Goal: Entertainment & Leisure: Consume media (video, audio)

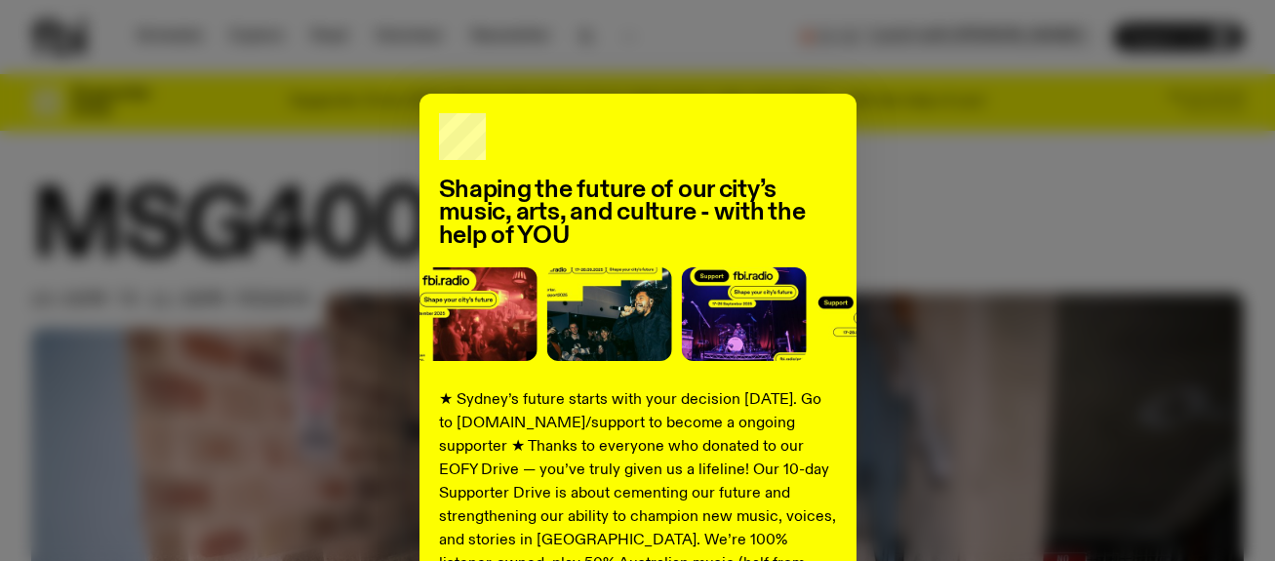
click at [888, 167] on div "Shaping the future of our city’s music, arts, and culture - with the help of YO…" at bounding box center [637, 495] width 1212 height 802
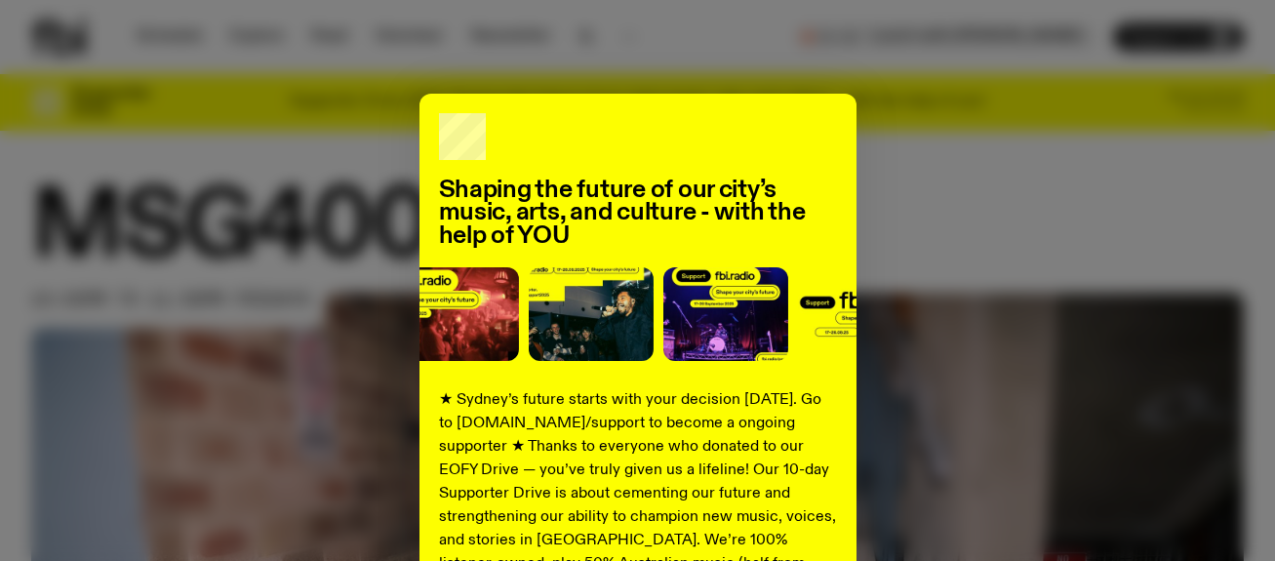
click at [812, 187] on h2 "Shaping the future of our city’s music, arts, and culture - with the help of YOU" at bounding box center [638, 213] width 398 height 68
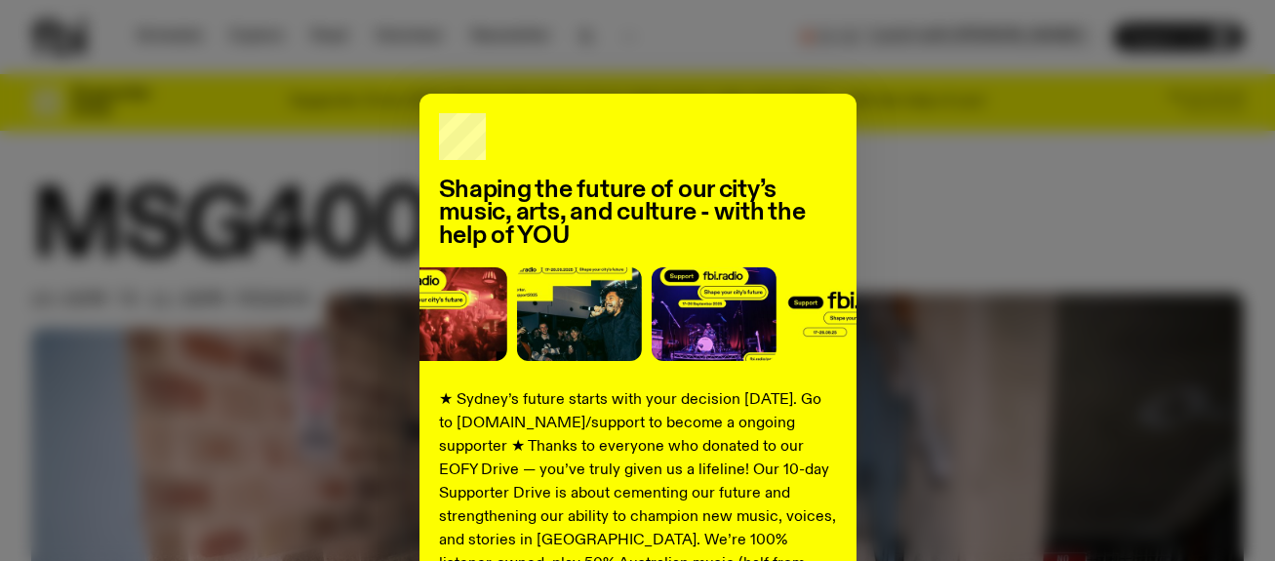
scroll to position [39, 0]
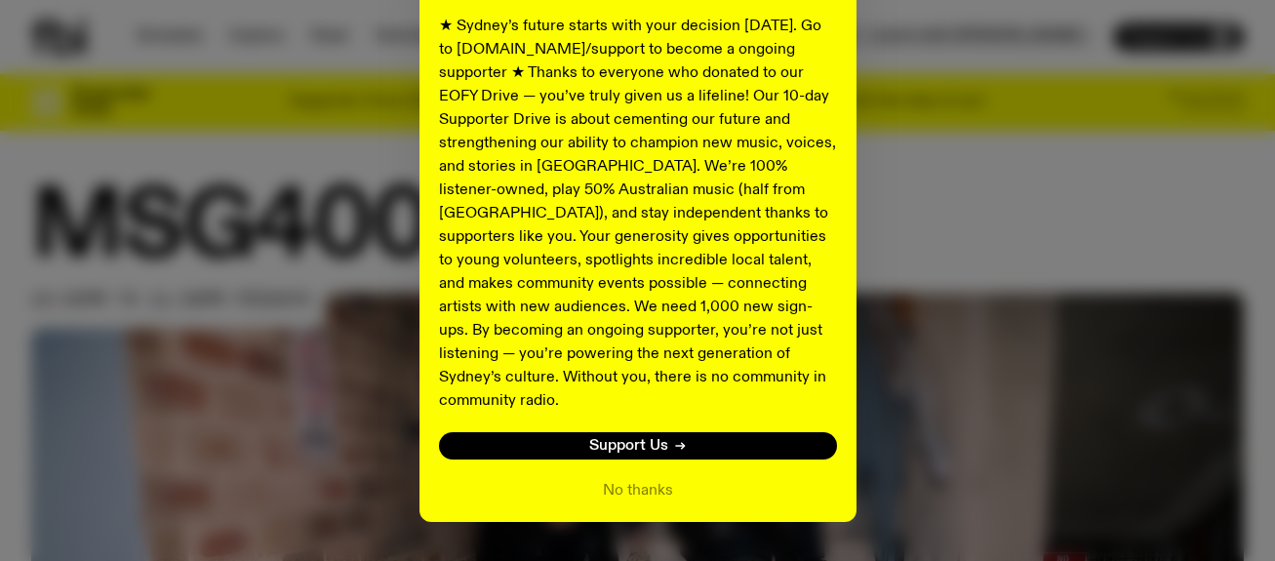
drag, startPoint x: 812, startPoint y: 187, endPoint x: 742, endPoint y: 566, distance: 384.9
click at [742, 560] on html "Schedule Explore Read Volunteer Newsletter About Us Contact Champions of emergi…" at bounding box center [637, 280] width 1275 height 561
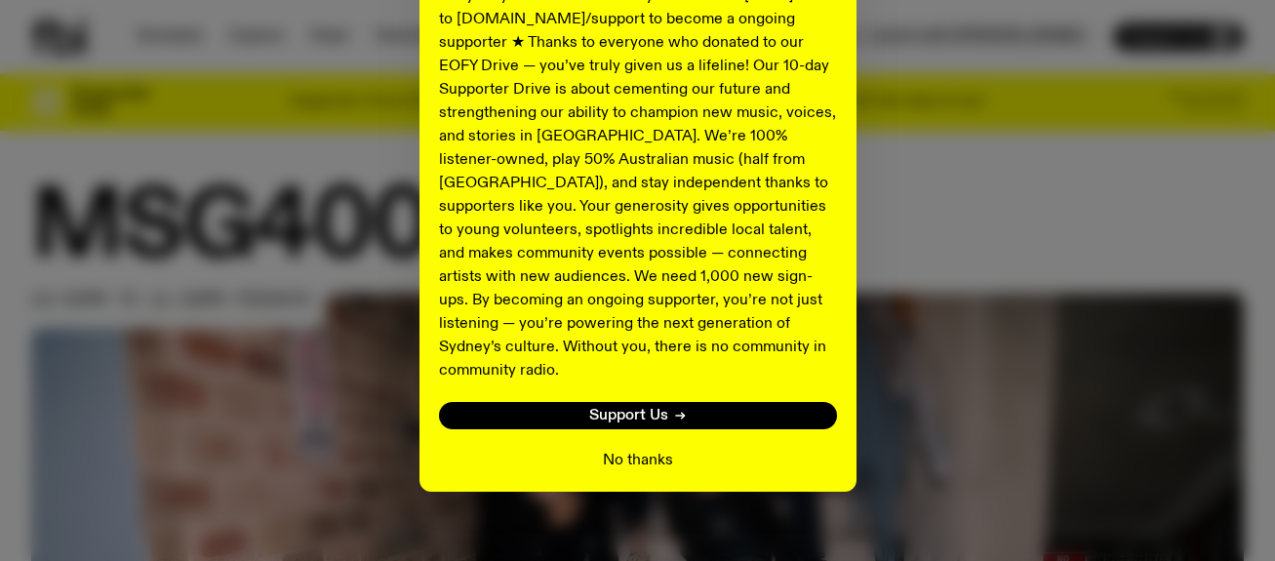
click at [636, 449] on button "No thanks" at bounding box center [638, 460] width 70 height 23
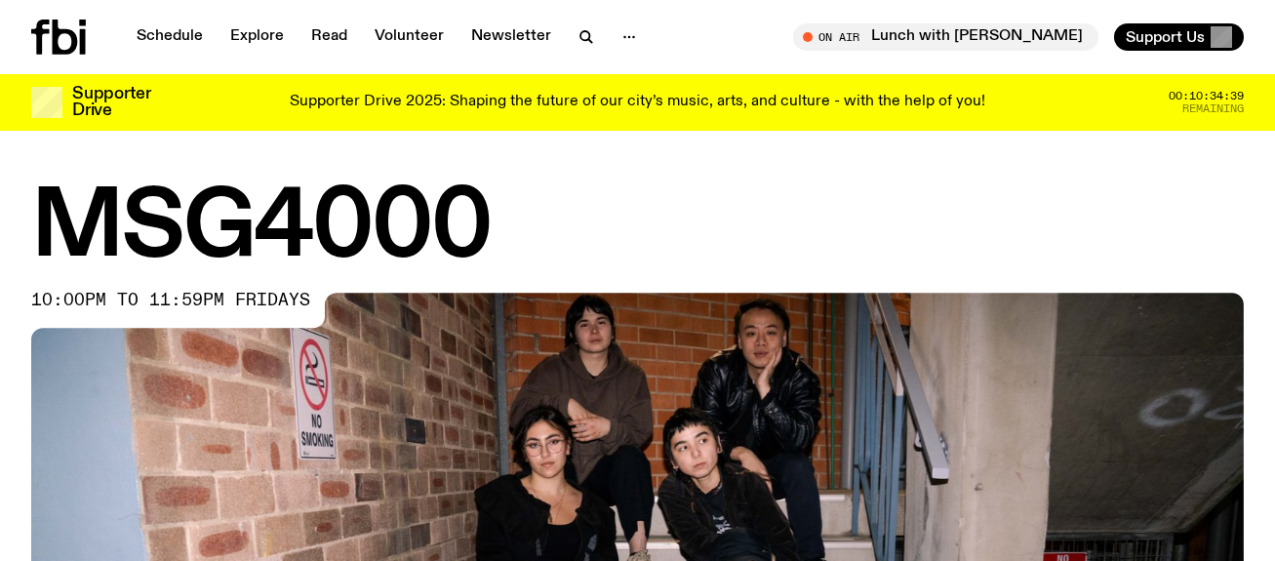
click at [939, 257] on h1 "MSG4000" at bounding box center [637, 229] width 1212 height 88
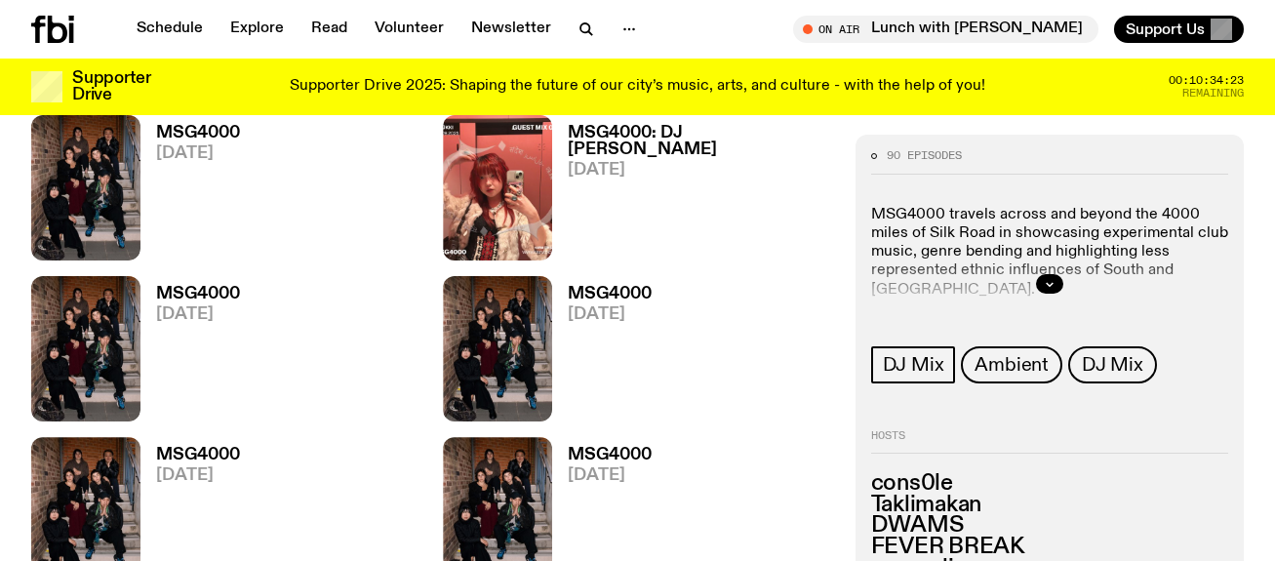
scroll to position [1092, 0]
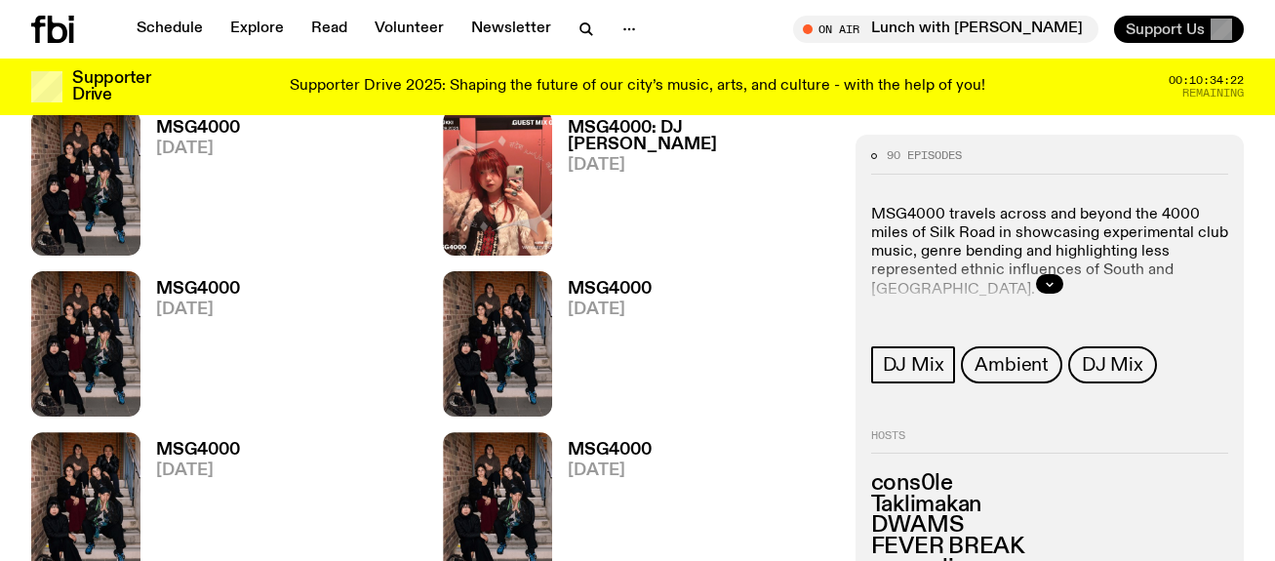
drag, startPoint x: 214, startPoint y: 247, endPoint x: 1162, endPoint y: 20, distance: 975.7
click at [0, 0] on div "Schedule Explore Read Volunteer Newsletter About Us Contact Champions of emergi…" at bounding box center [637, 484] width 1275 height 3153
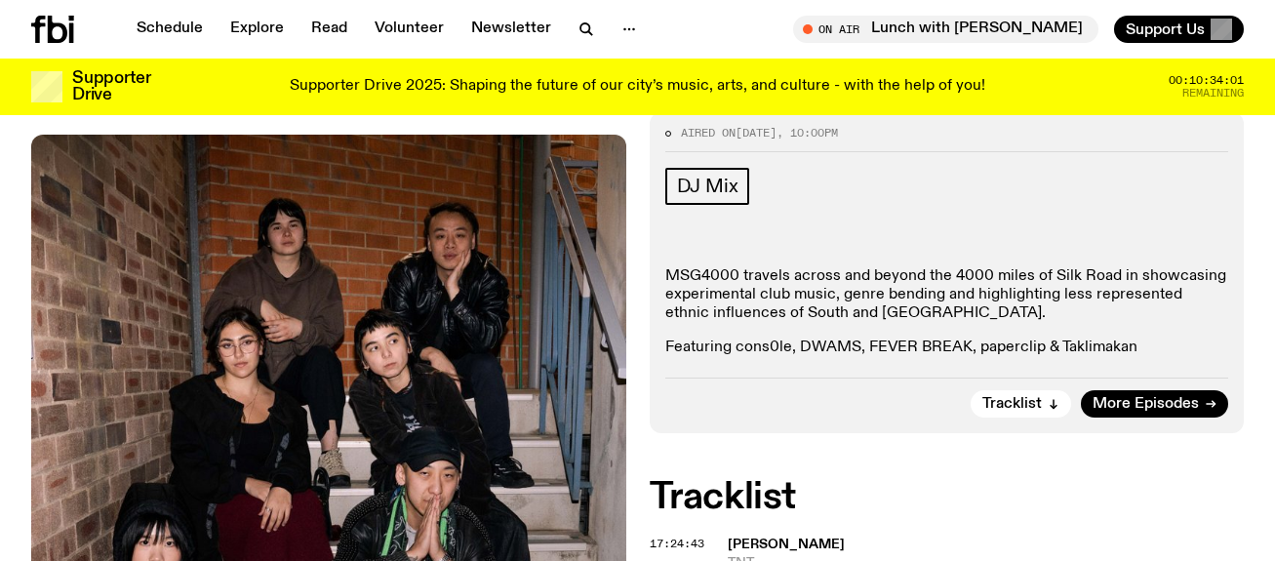
scroll to position [238, 0]
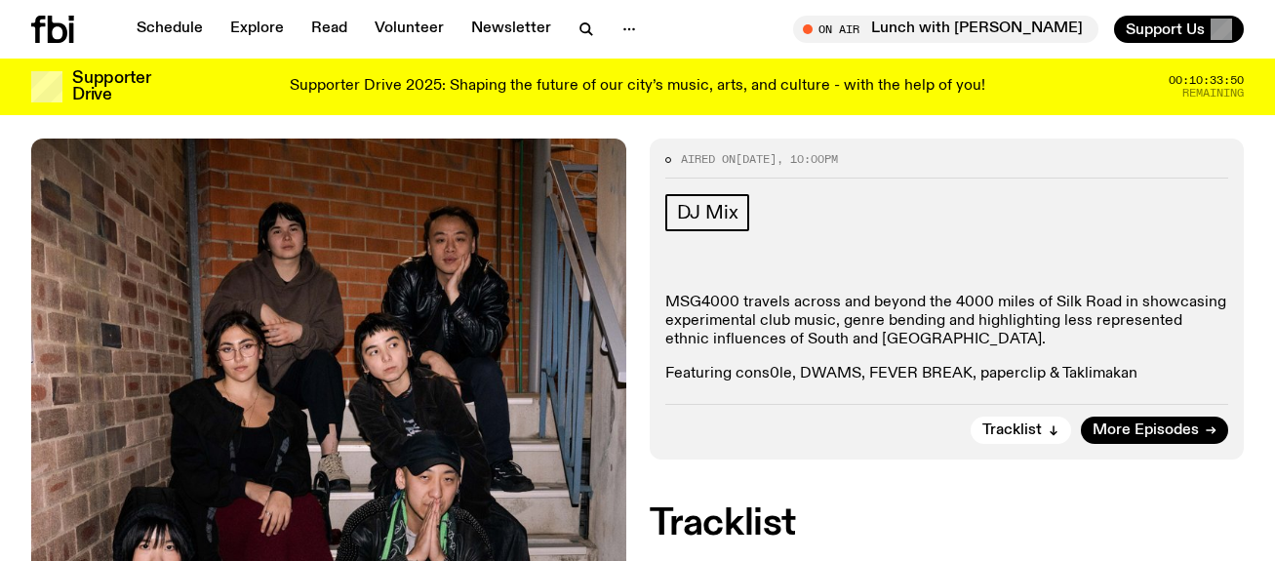
drag, startPoint x: 694, startPoint y: 209, endPoint x: 1143, endPoint y: 0, distance: 494.8
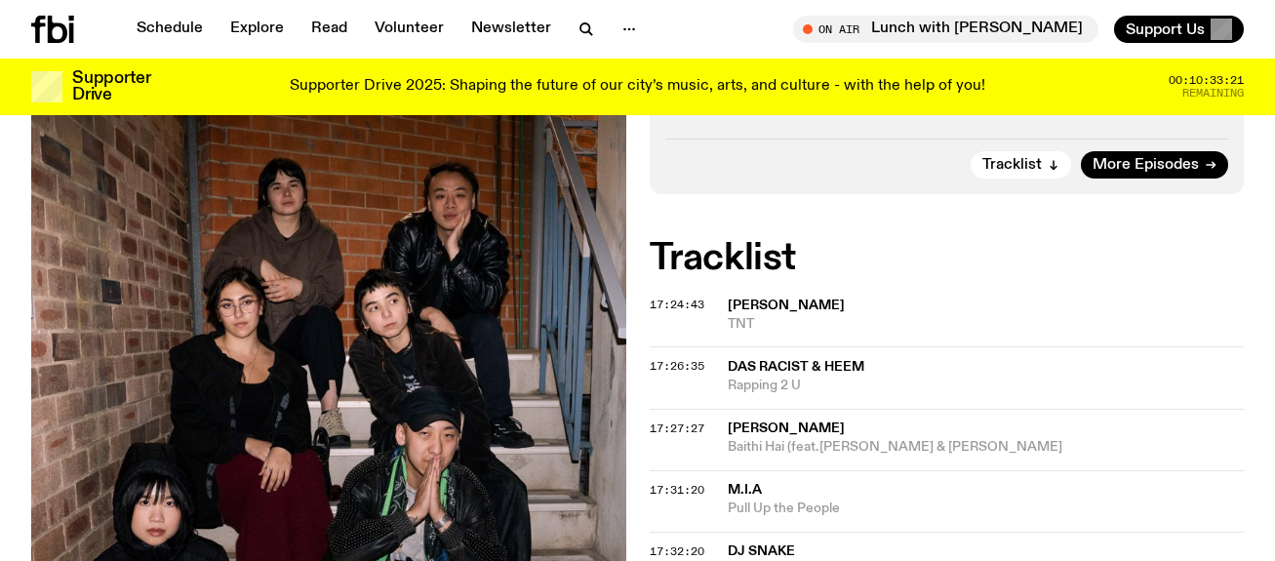
scroll to position [472, 0]
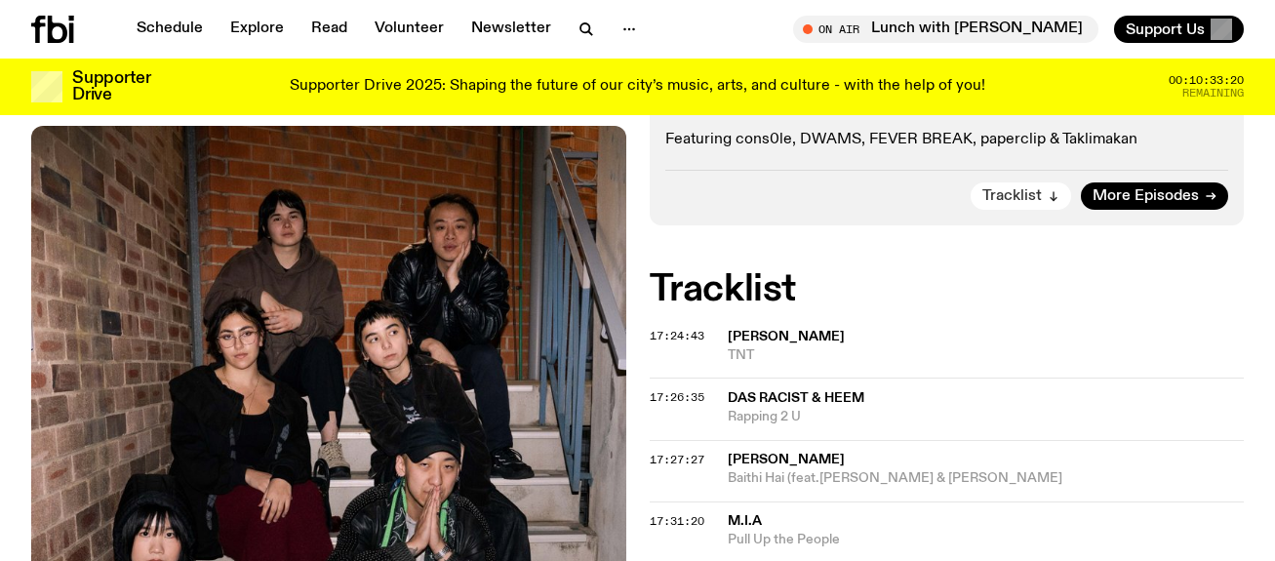
click at [1045, 201] on button "Tracklist" at bounding box center [1020, 195] width 100 height 27
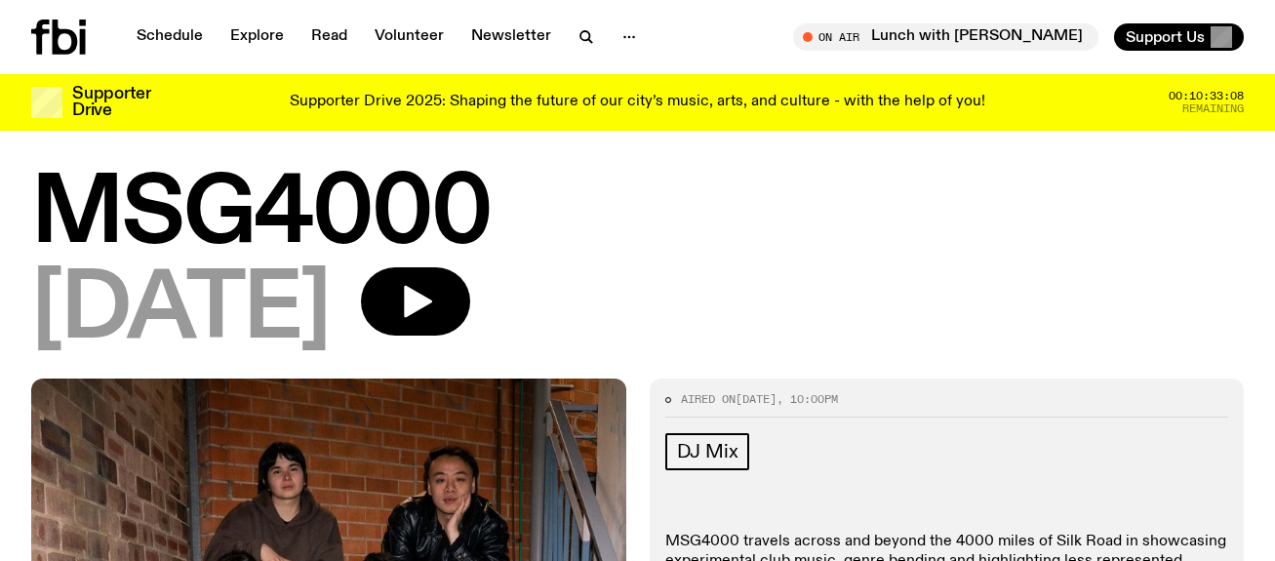
scroll to position [0, 0]
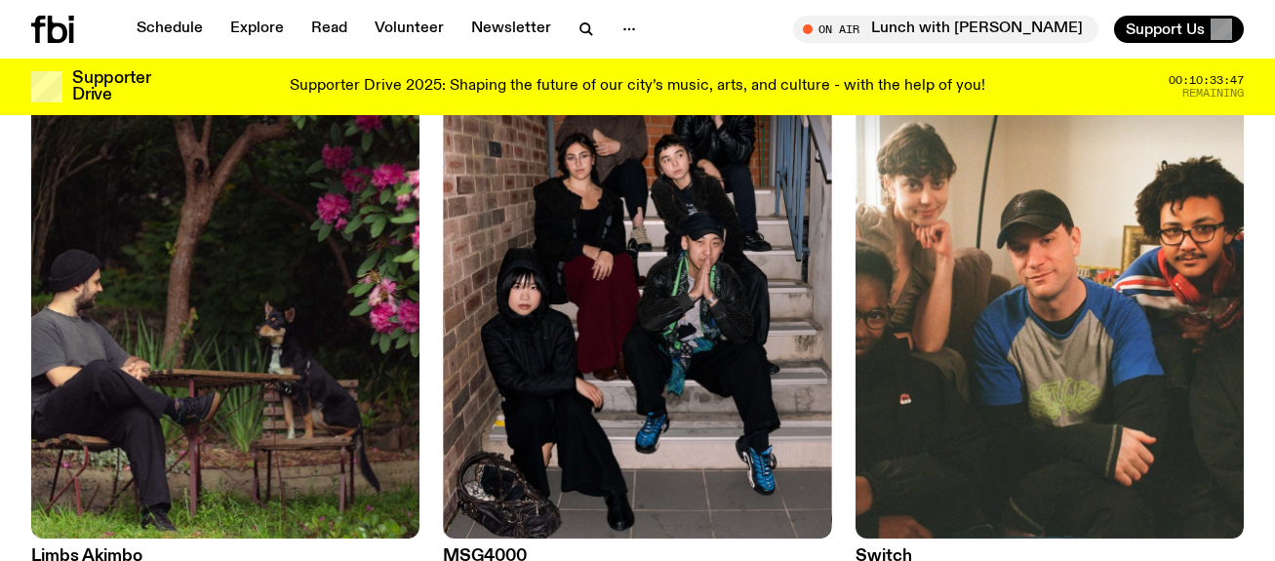
scroll to position [312, 0]
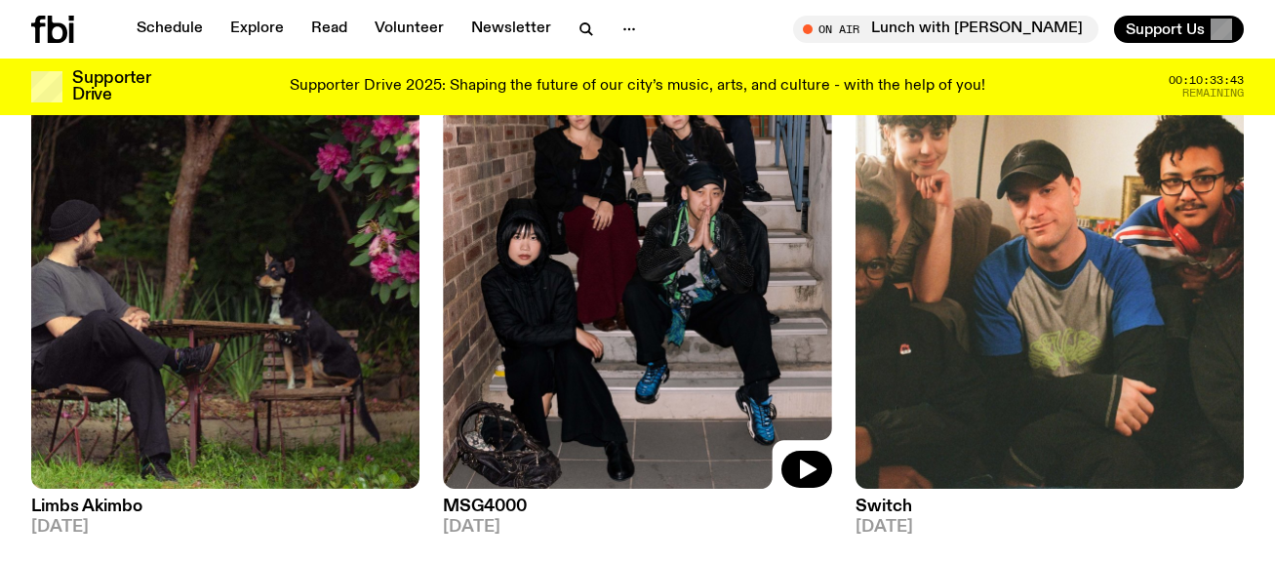
click at [627, 391] on img at bounding box center [637, 230] width 388 height 518
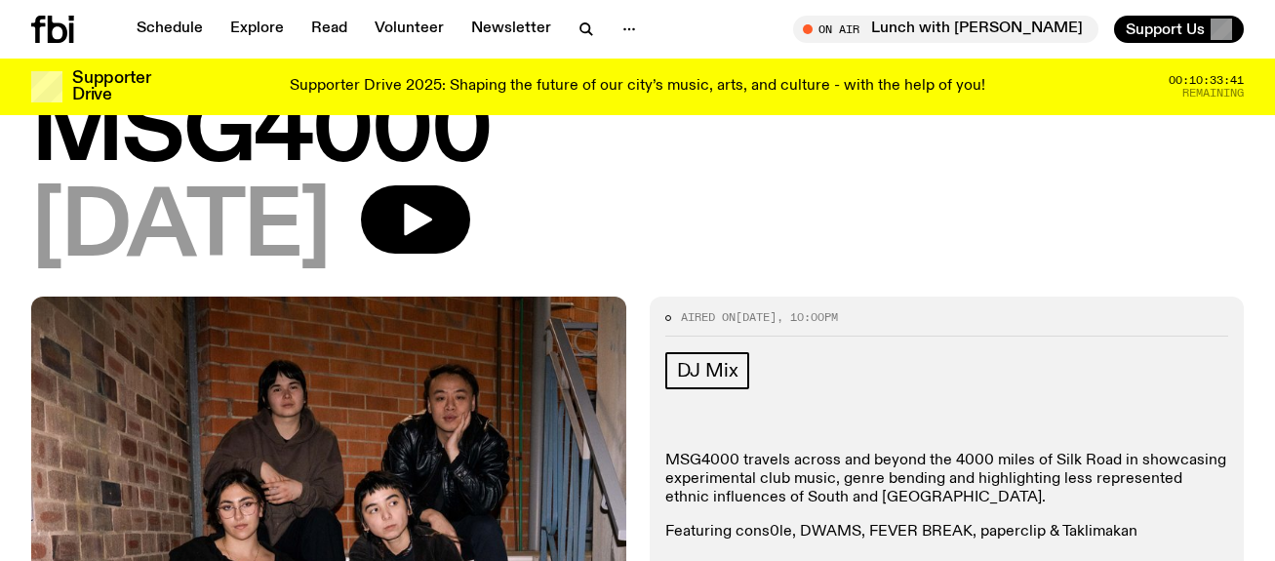
scroll to position [117, 0]
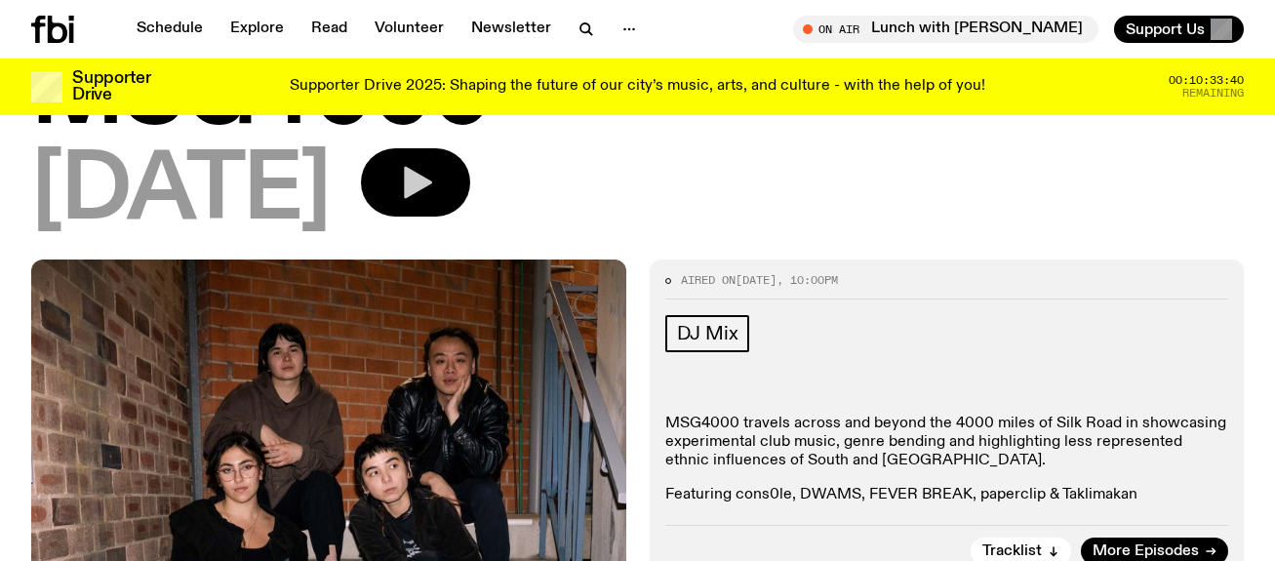
click at [435, 200] on icon "button" at bounding box center [415, 182] width 39 height 39
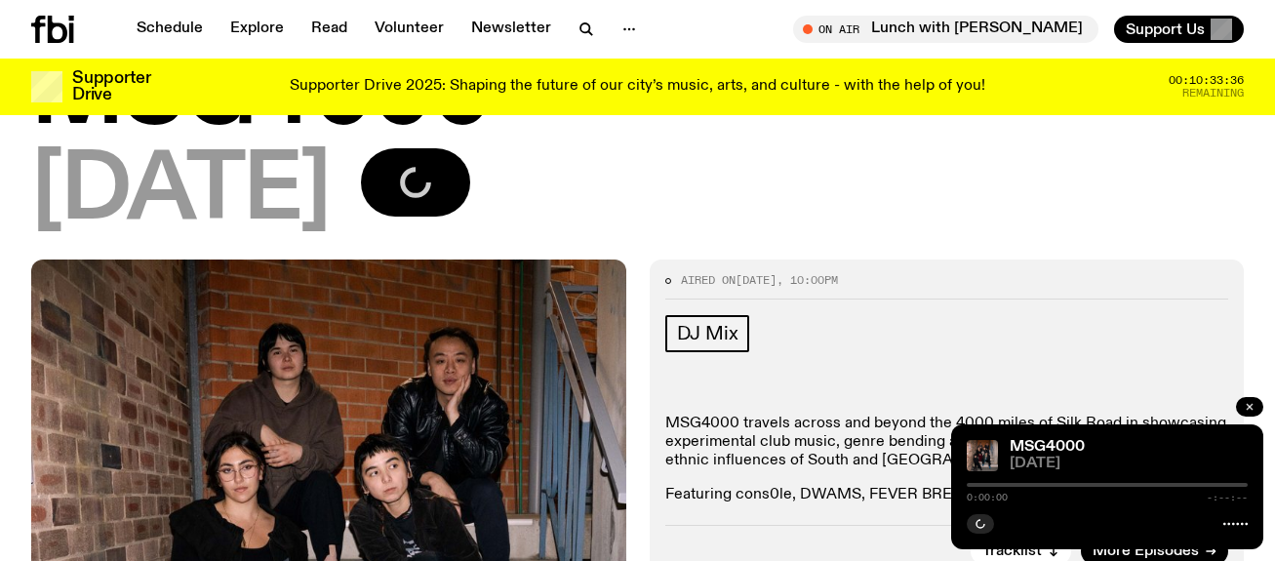
click at [1248, 405] on icon "button" at bounding box center [1249, 407] width 12 height 12
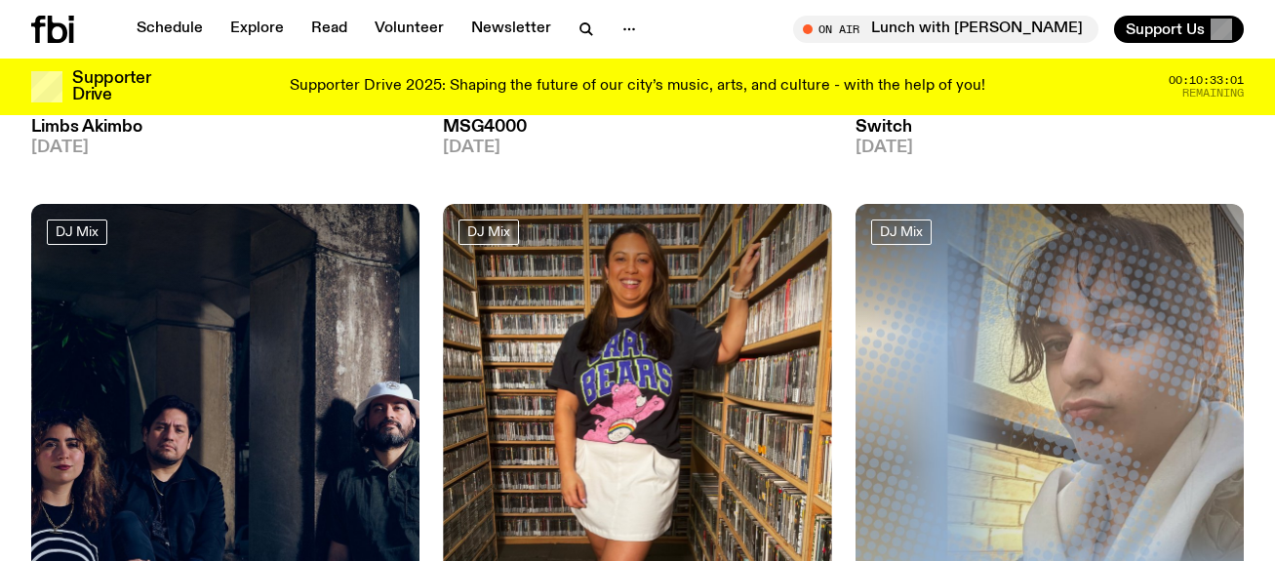
scroll to position [780, 0]
